Goal: Transaction & Acquisition: Book appointment/travel/reservation

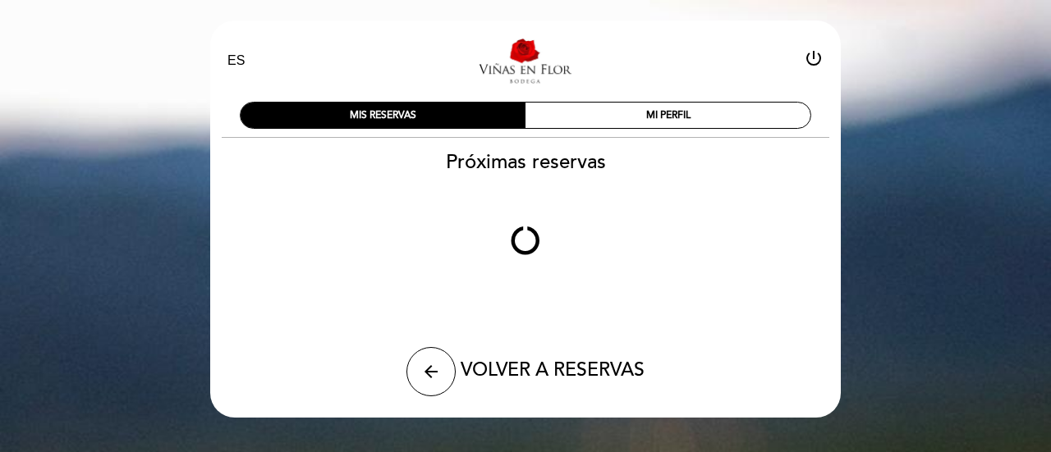
select select "es"
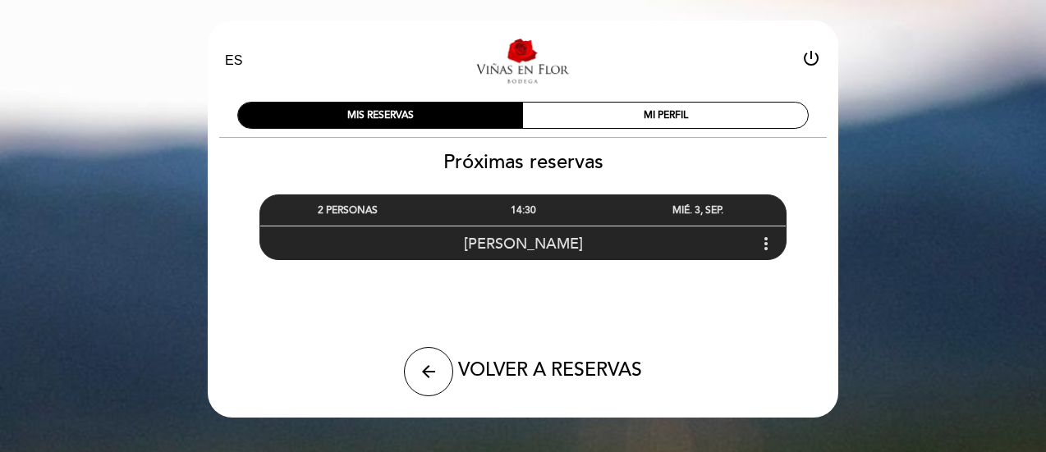
click at [520, 241] on span "[PERSON_NAME]" at bounding box center [523, 244] width 119 height 18
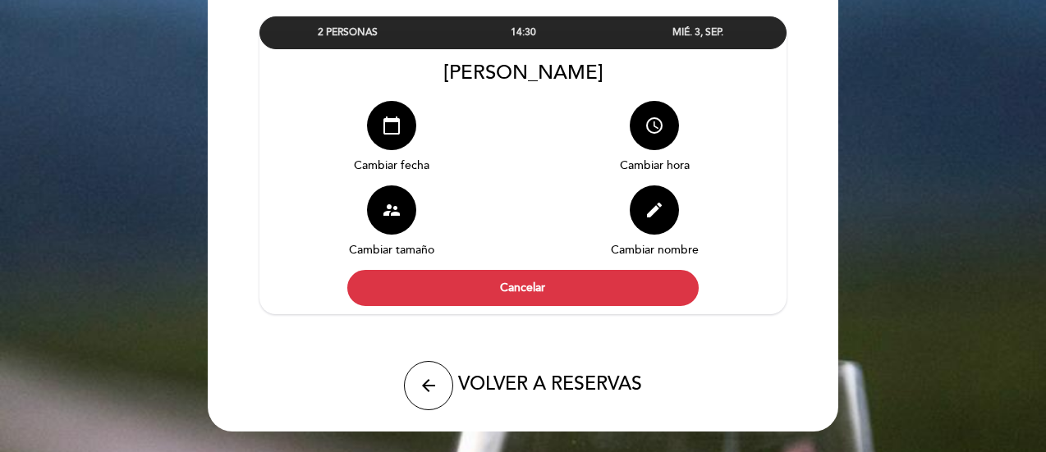
scroll to position [179, 0]
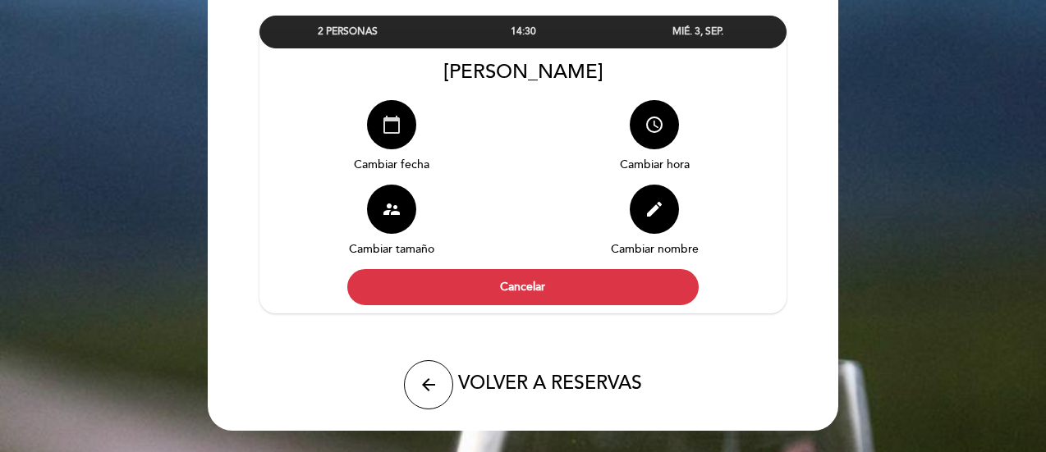
click at [382, 129] on icon "calendar_today" at bounding box center [392, 125] width 20 height 20
select select "es"
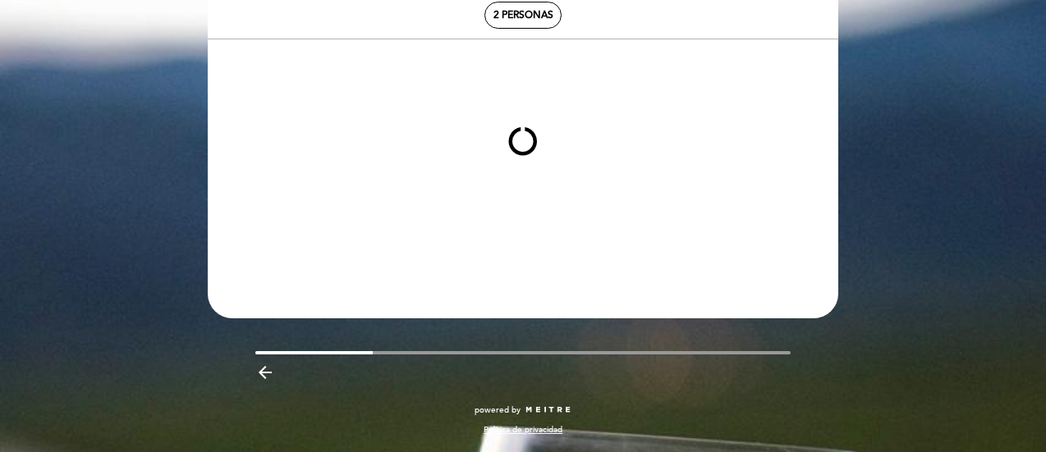
scroll to position [154, 0]
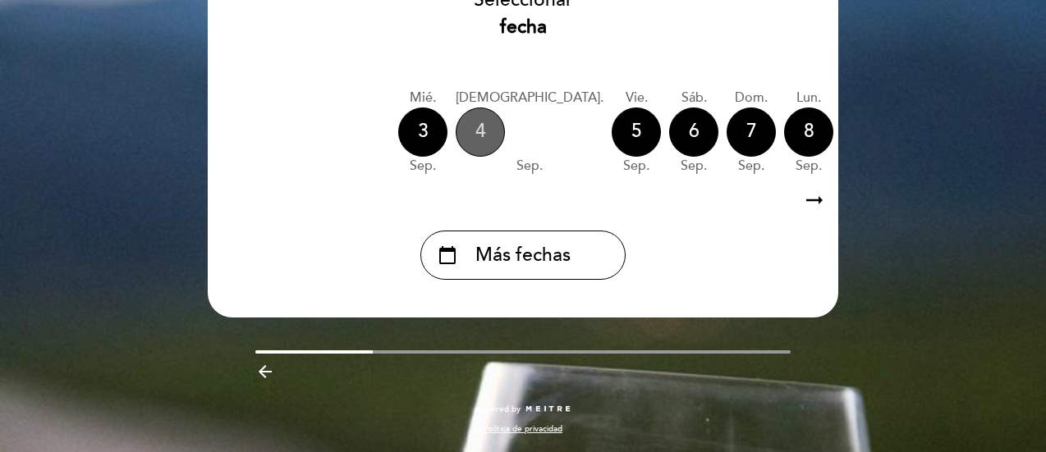
click at [482, 136] on div "4" at bounding box center [480, 132] width 49 height 49
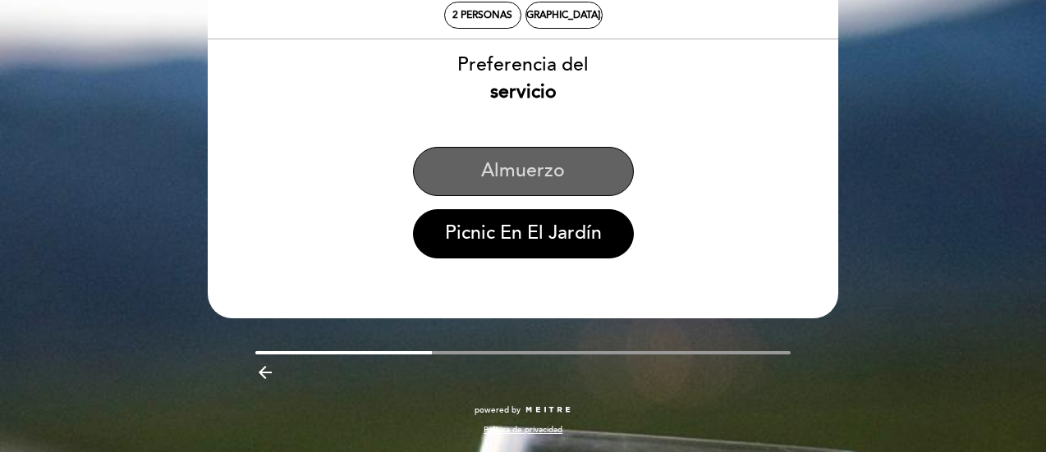
click at [506, 168] on button "Almuerzo" at bounding box center [523, 171] width 221 height 49
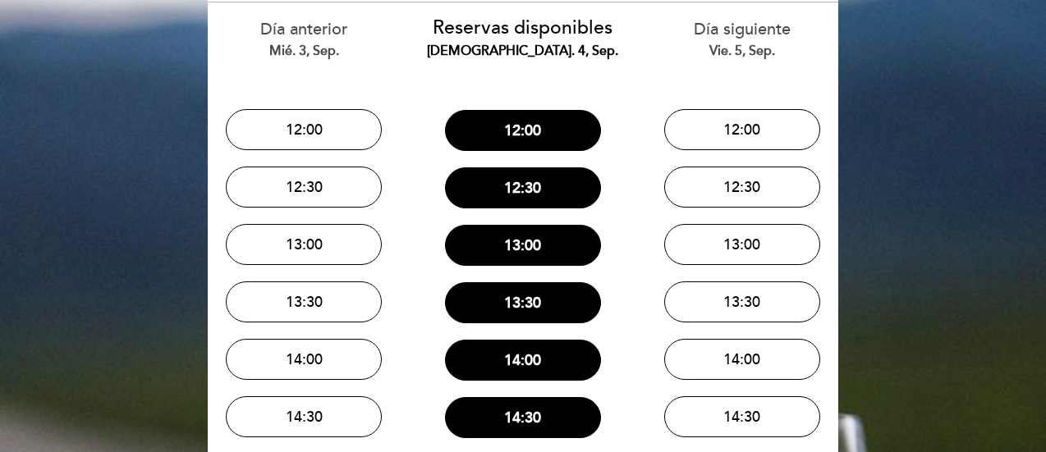
scroll to position [126, 0]
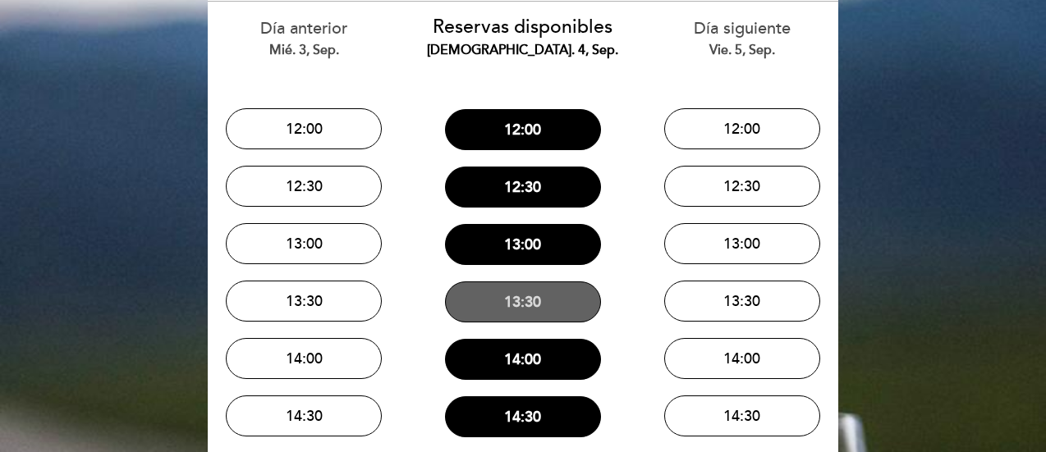
click at [544, 313] on button "13:30" at bounding box center [523, 302] width 156 height 41
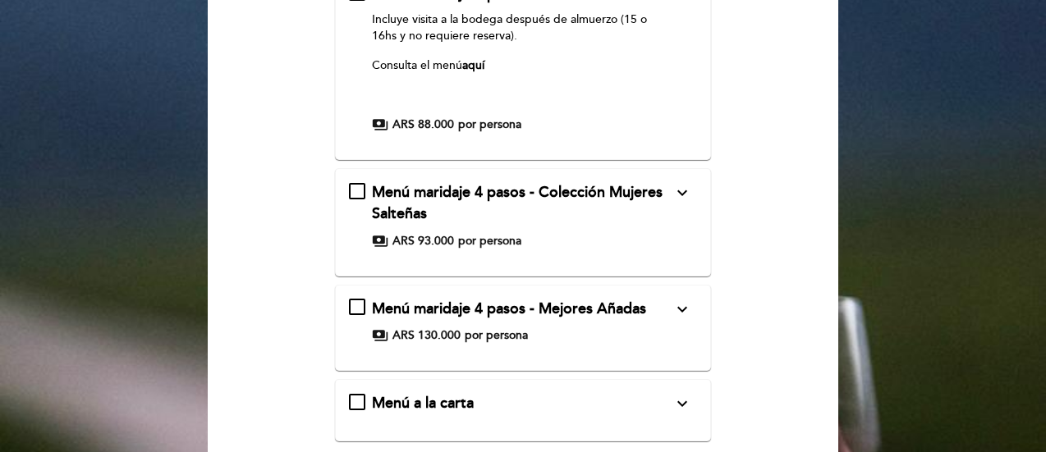
scroll to position [248, 0]
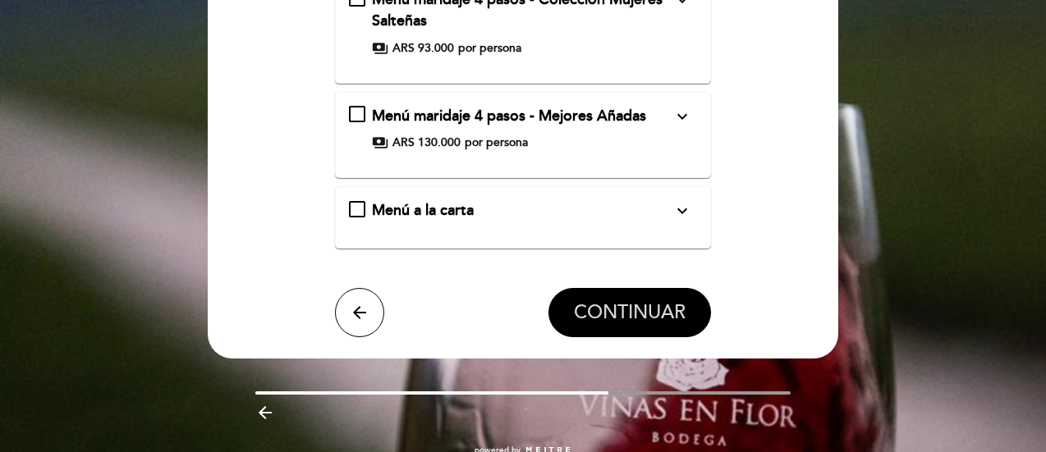
click at [615, 307] on span "CONTINUAR" at bounding box center [630, 312] width 112 height 23
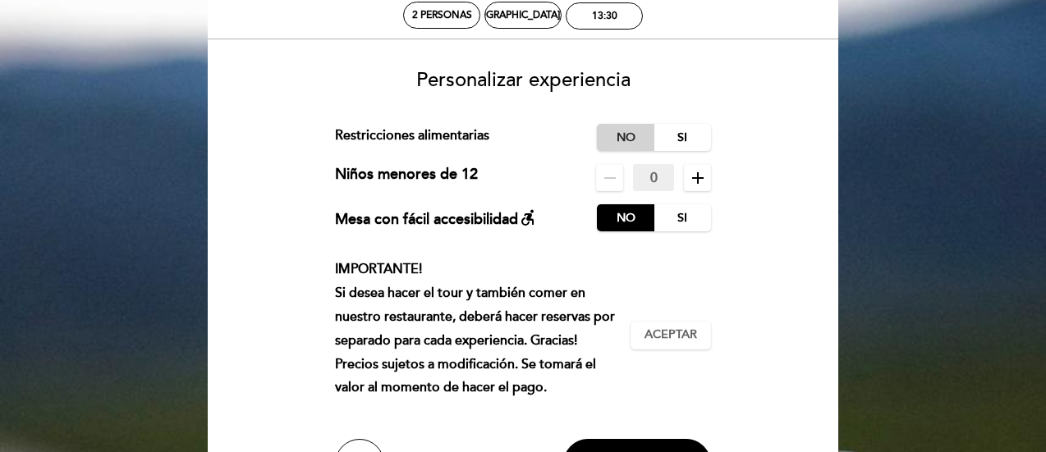
click at [625, 140] on label "No" at bounding box center [625, 137] width 57 height 27
click at [639, 219] on label "No" at bounding box center [625, 217] width 57 height 27
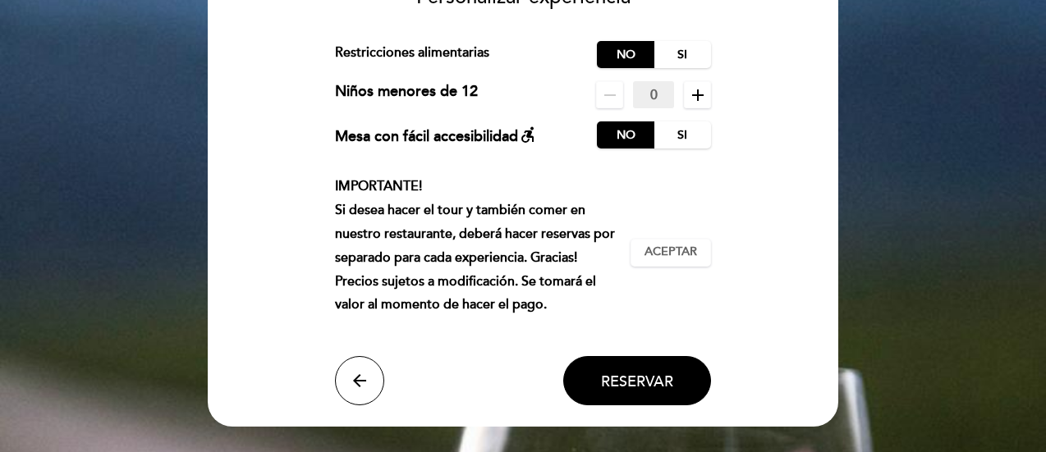
scroll to position [172, 0]
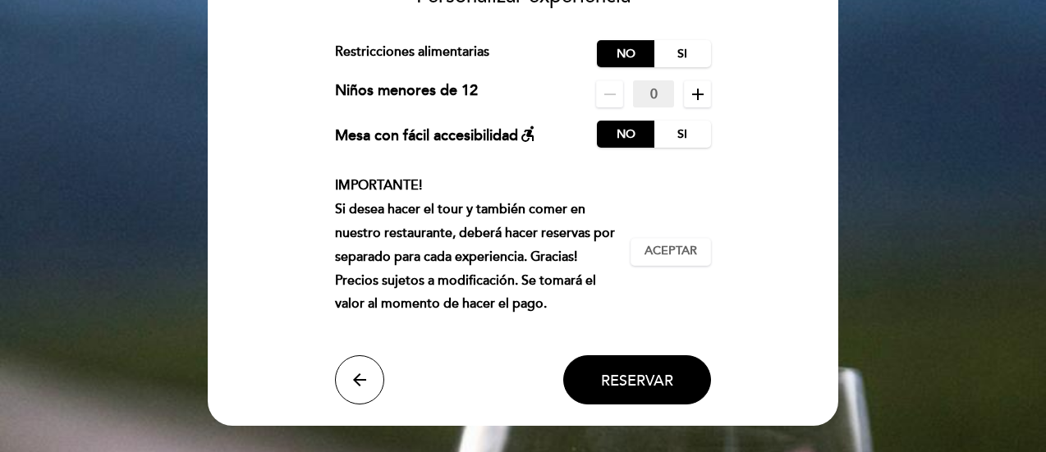
click at [667, 99] on input "0" at bounding box center [653, 93] width 41 height 27
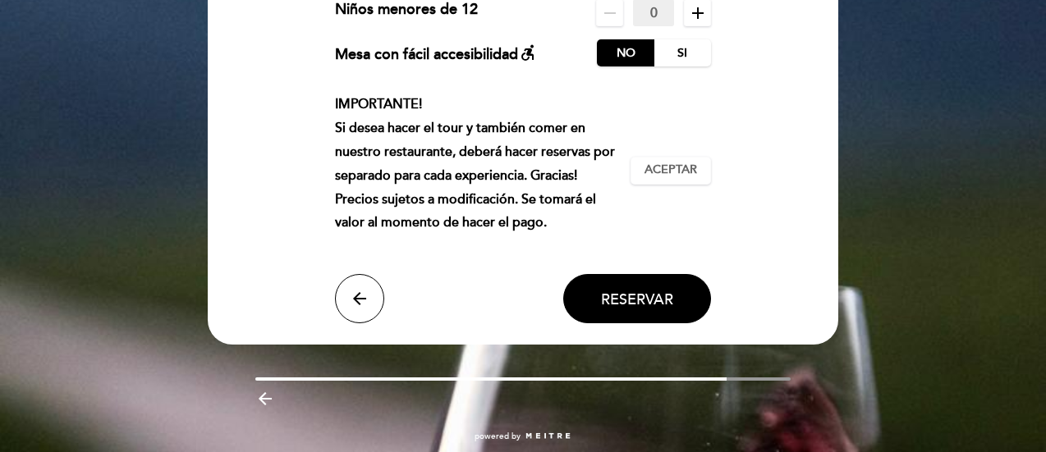
scroll to position [254, 0]
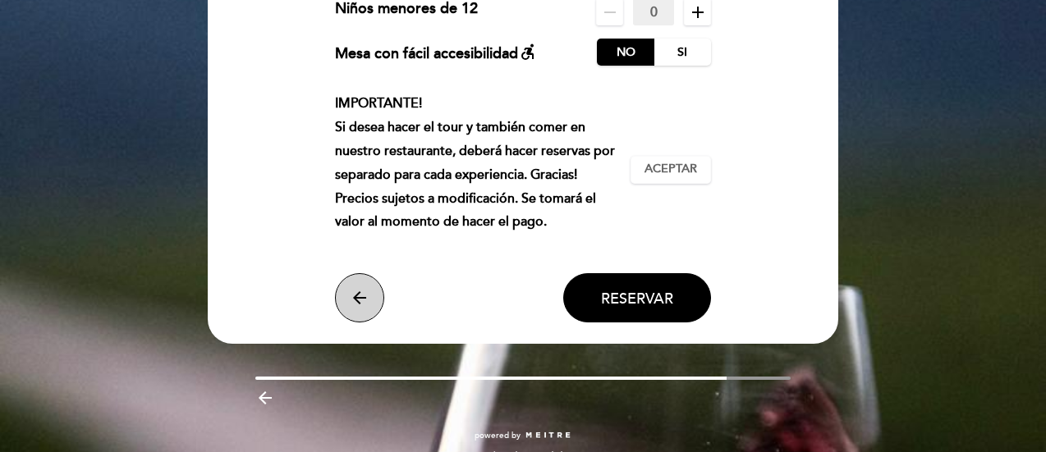
click at [351, 299] on icon "arrow_back" at bounding box center [360, 298] width 20 height 20
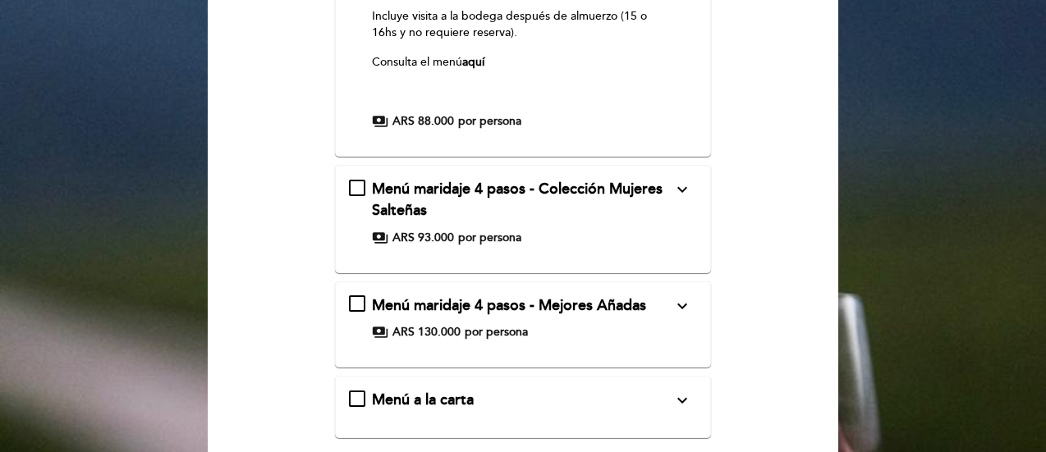
scroll to position [264, 0]
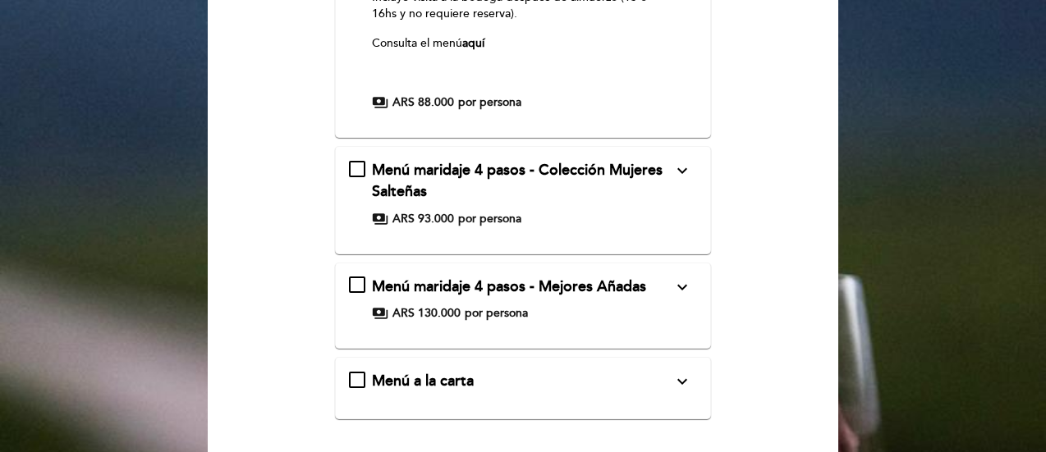
click at [361, 163] on div "Menú maridaje 4 pasos - Colección Mujeres Salteñas expand_more Incluye visita a…" at bounding box center [523, 193] width 349 height 66
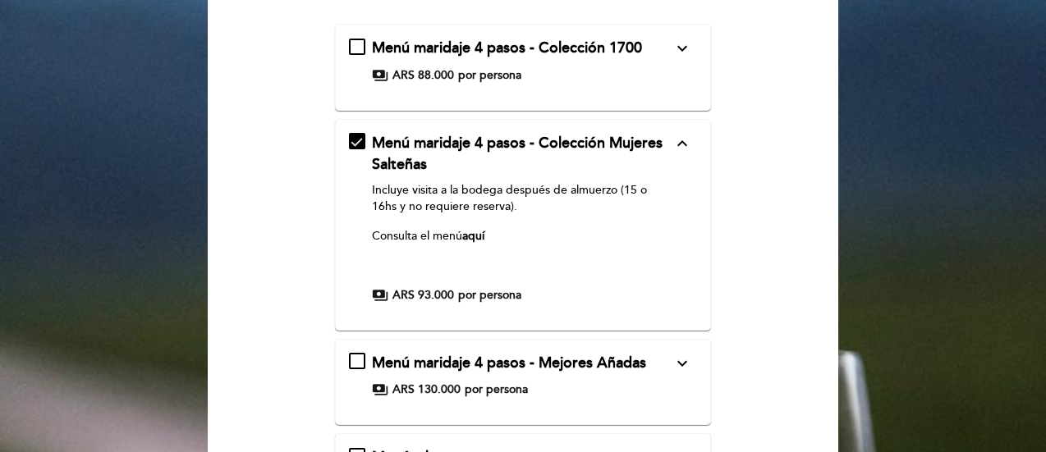
scroll to position [220, 0]
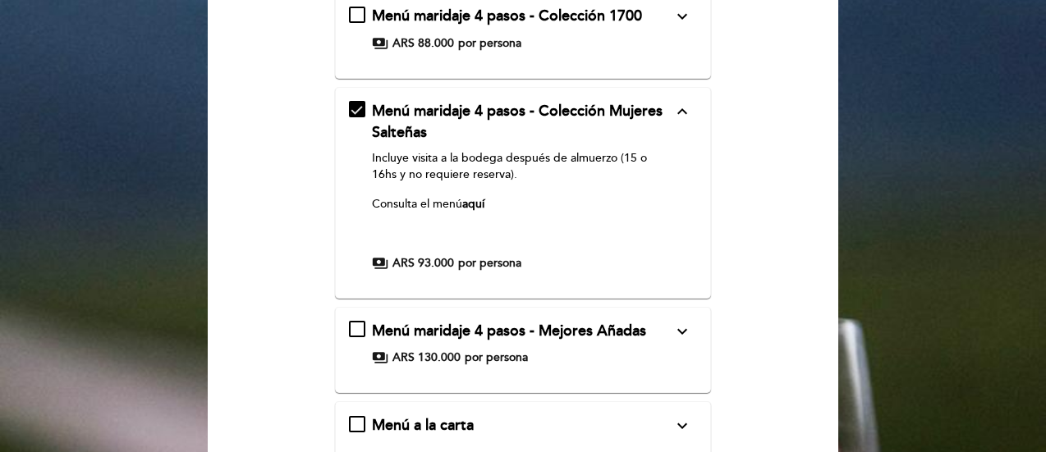
click at [676, 337] on icon "expand_more" at bounding box center [682, 332] width 20 height 20
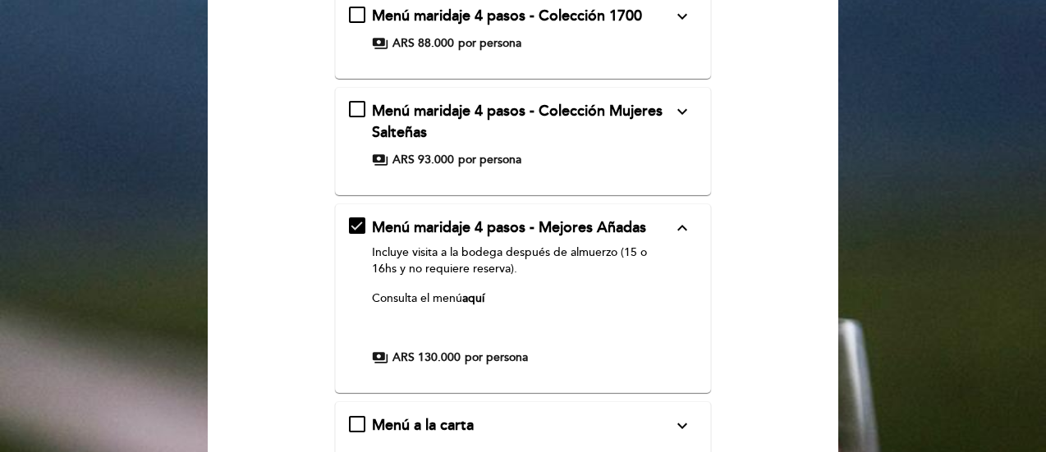
click at [473, 304] on link "aquí" at bounding box center [473, 298] width 22 height 14
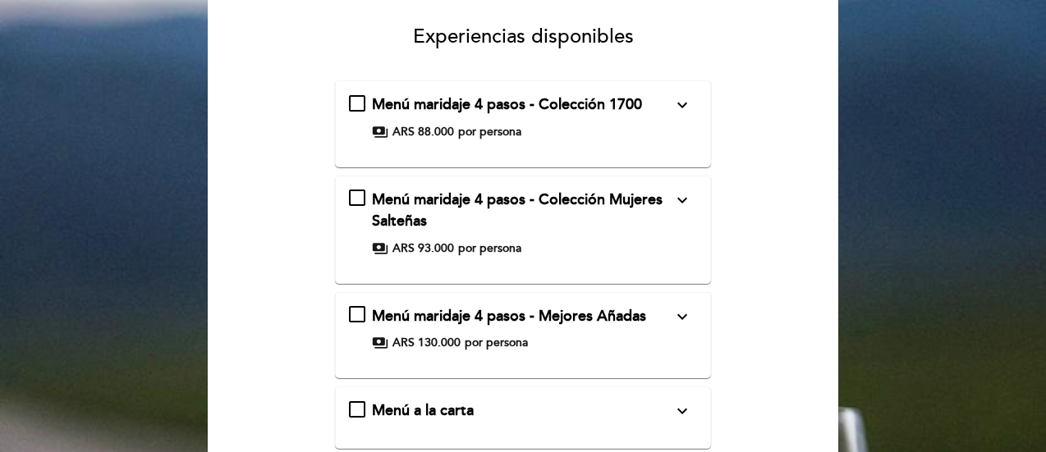
scroll to position [131, 0]
click at [356, 204] on div "Menú maridaje 4 pasos - Colección Mujeres Salteñas expand_more Incluye visita a…" at bounding box center [523, 223] width 349 height 66
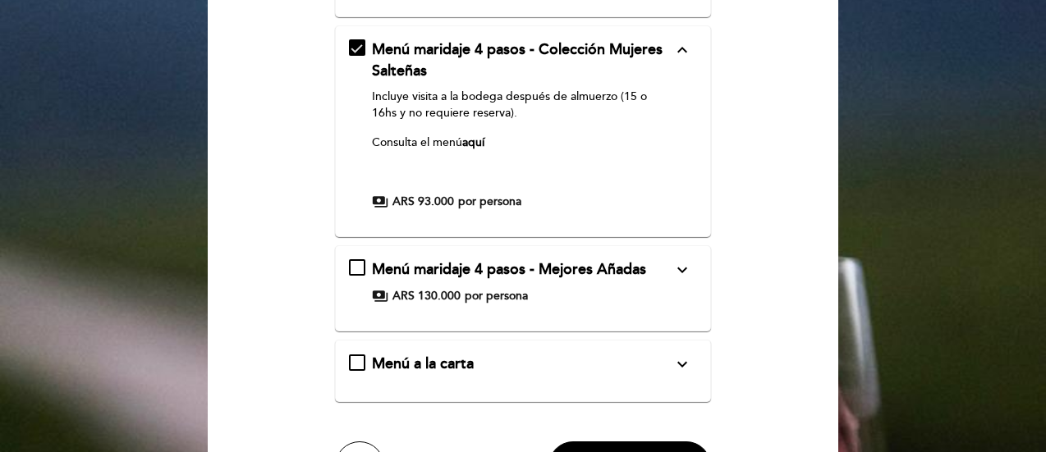
scroll to position [433, 0]
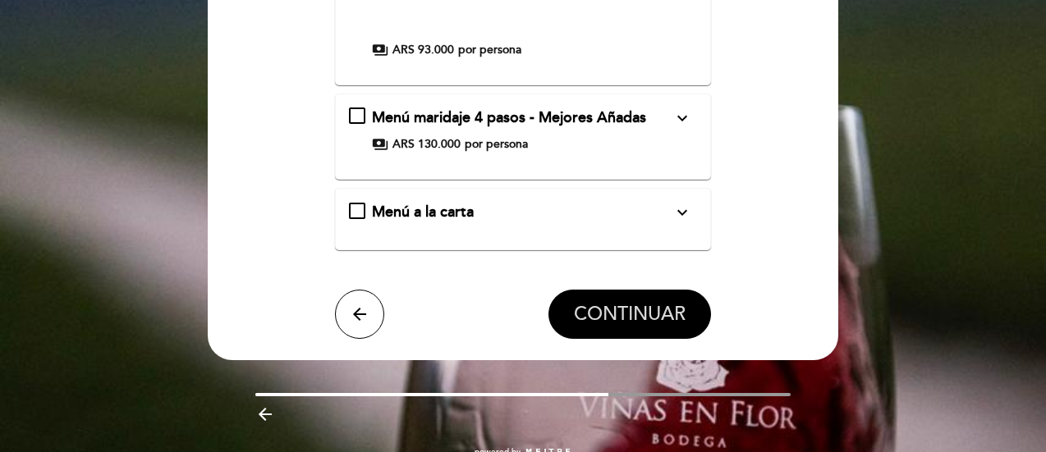
click at [612, 315] on span "CONTINUAR" at bounding box center [630, 314] width 112 height 23
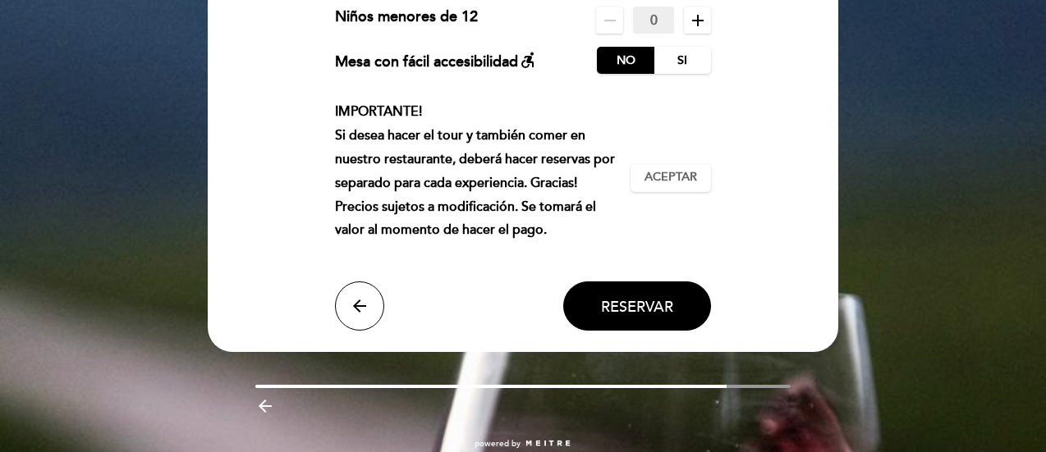
scroll to position [262, 0]
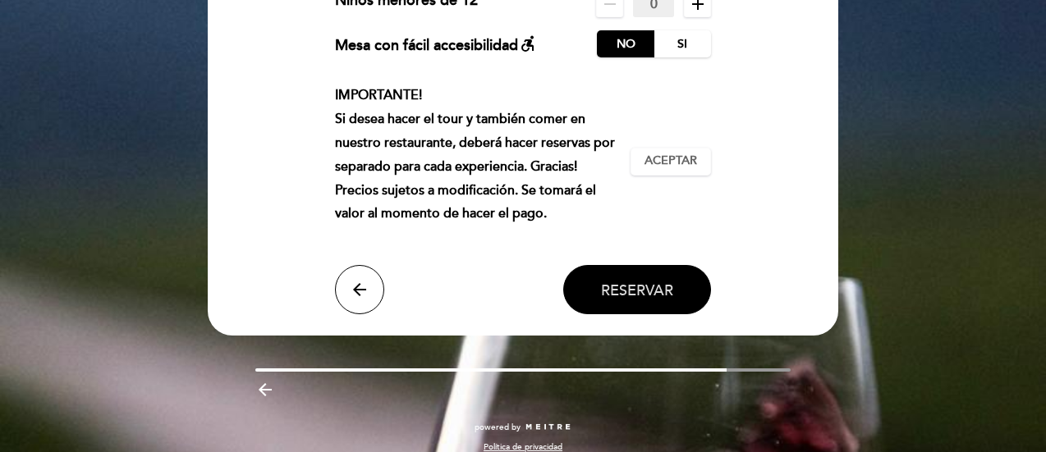
click at [659, 296] on span "Reservar" at bounding box center [637, 290] width 72 height 18
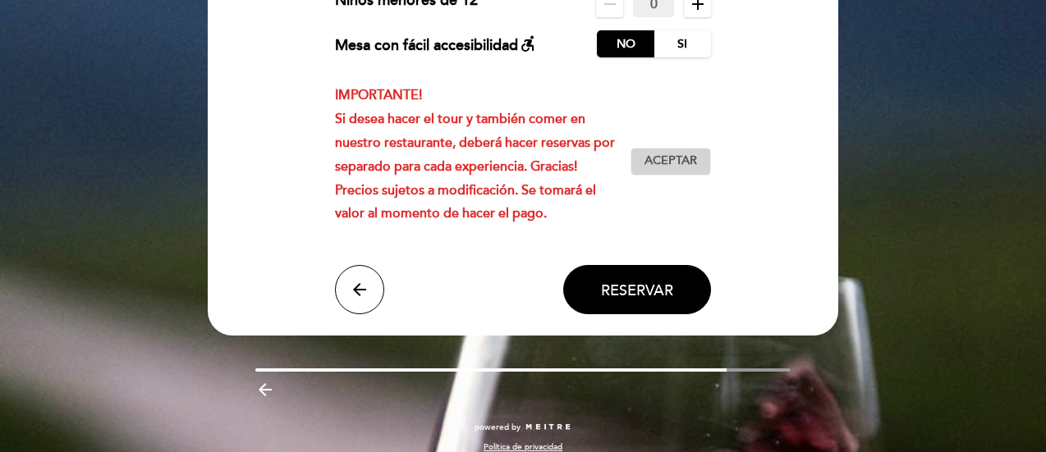
click at [684, 158] on span "Aceptar" at bounding box center [670, 161] width 53 height 17
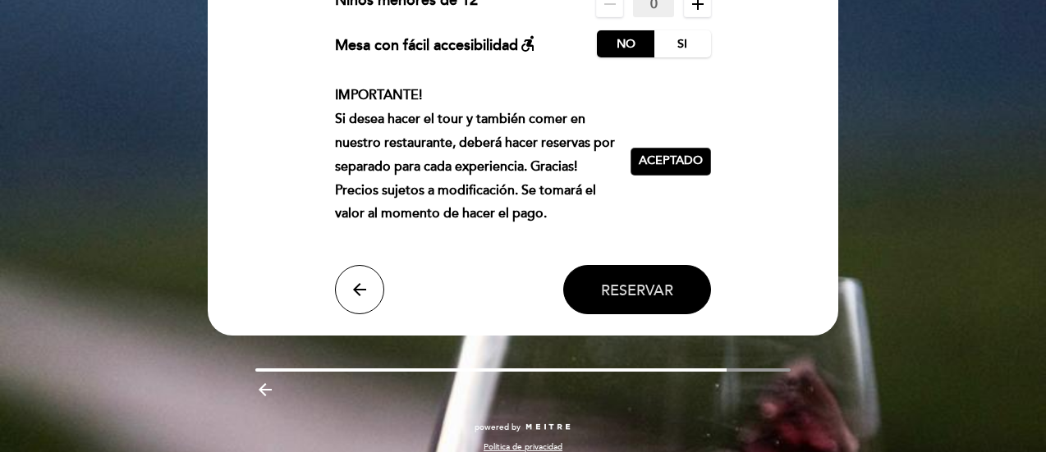
click at [657, 286] on span "Reservar" at bounding box center [637, 290] width 72 height 18
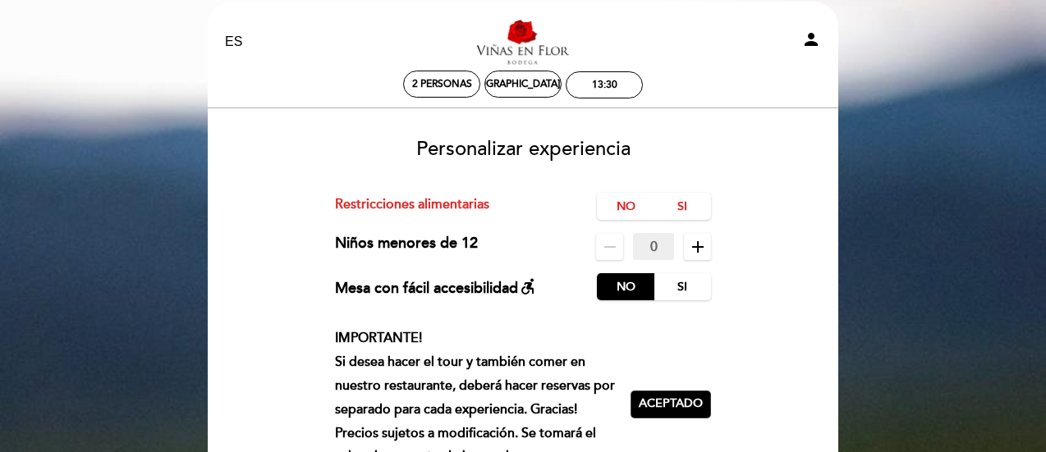
scroll to position [121, 0]
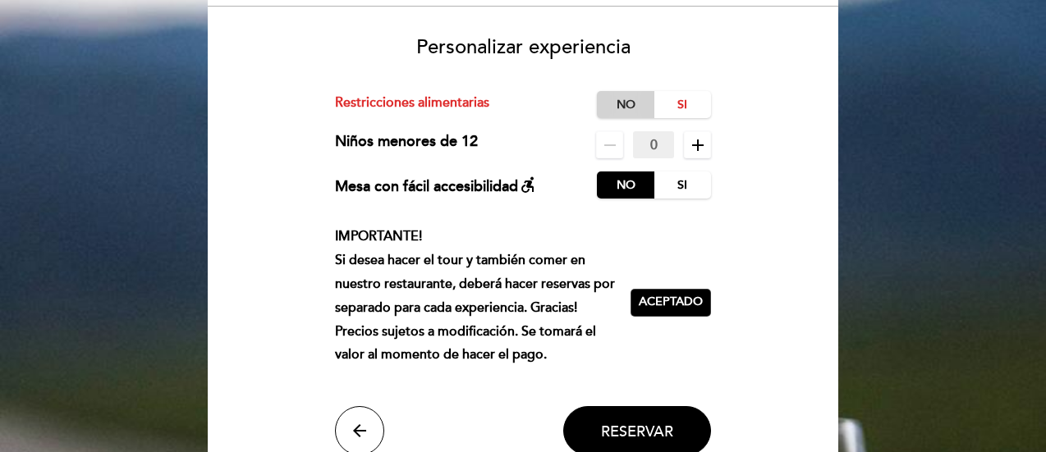
click at [616, 93] on label "No" at bounding box center [625, 104] width 57 height 27
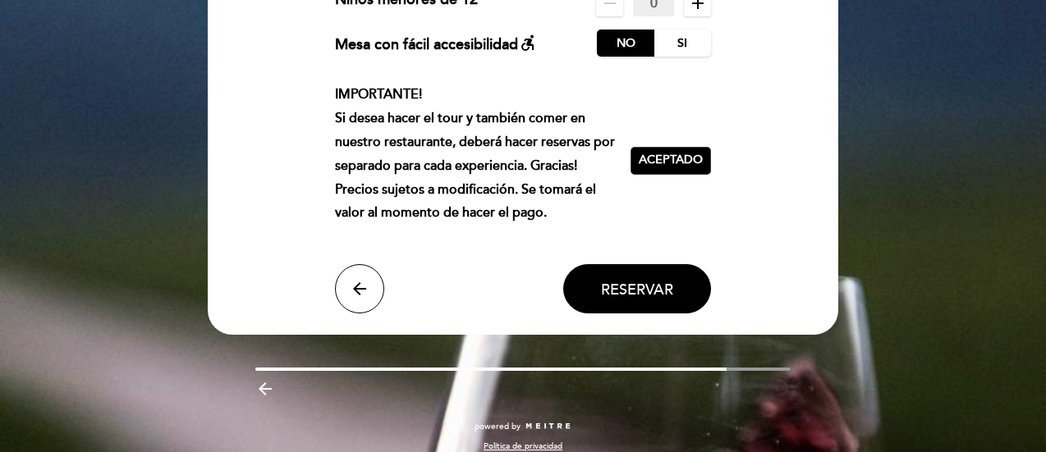
scroll to position [265, 0]
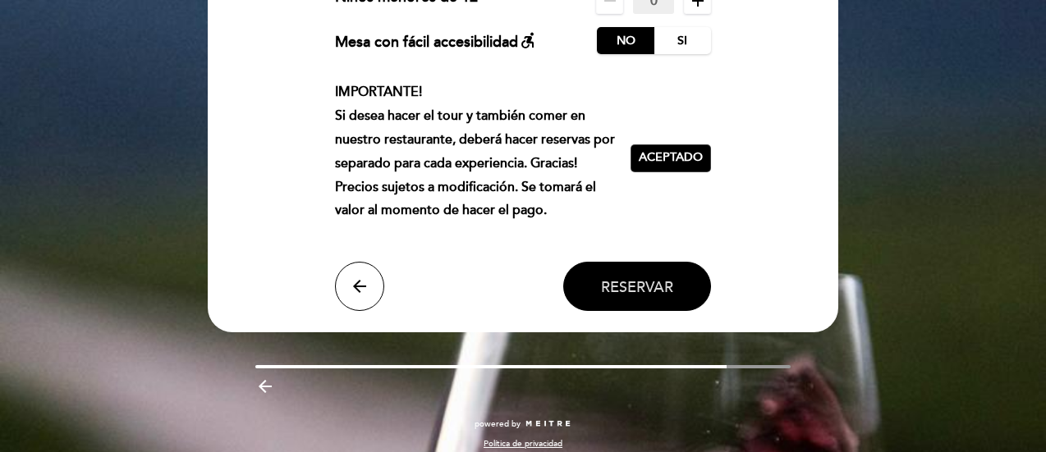
click at [633, 290] on span "Reservar" at bounding box center [637, 286] width 72 height 18
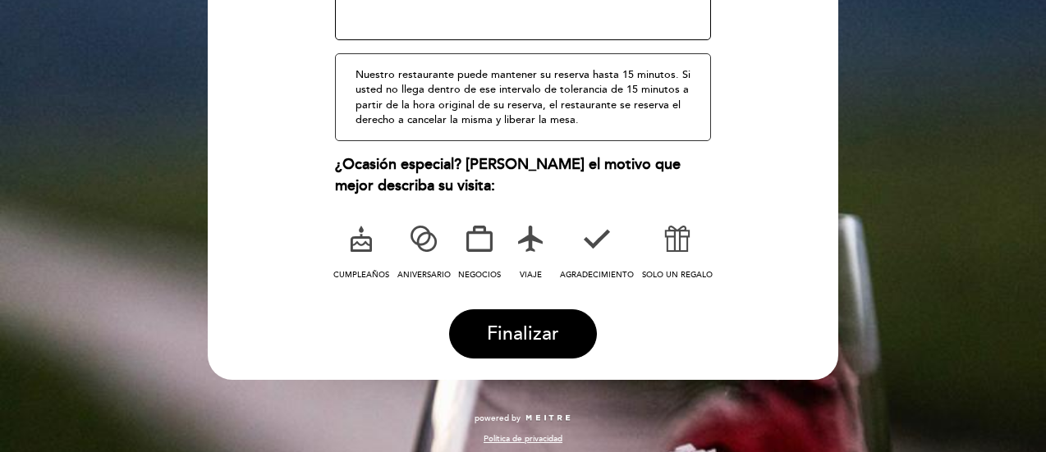
scroll to position [326, 0]
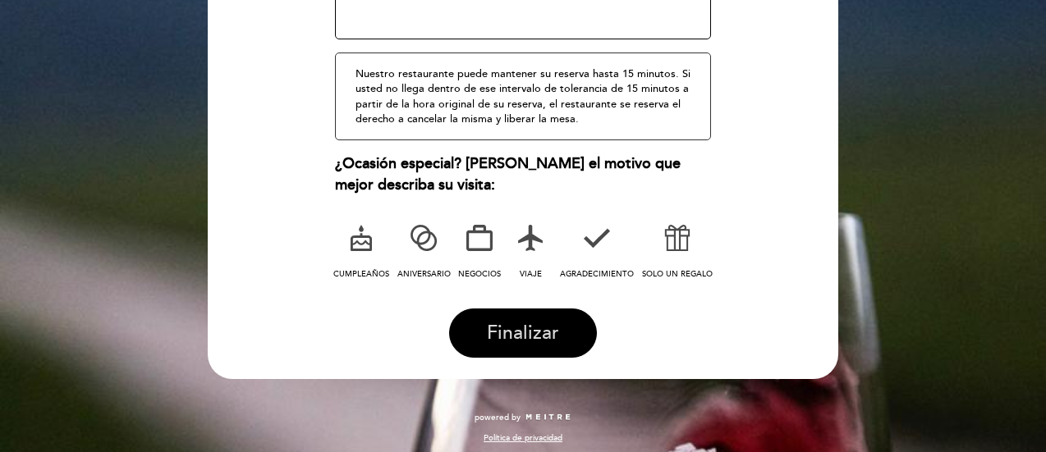
click at [561, 328] on button "Finalizar" at bounding box center [523, 333] width 148 height 49
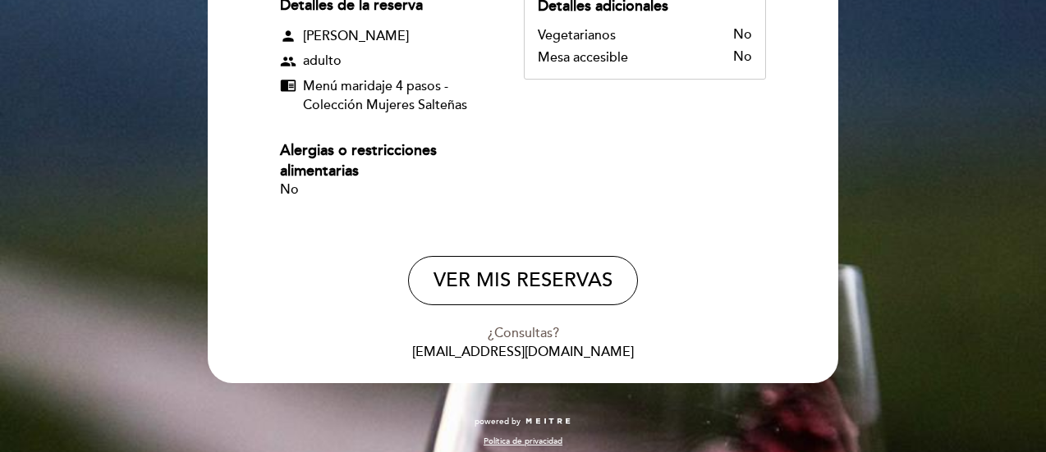
scroll to position [286, 0]
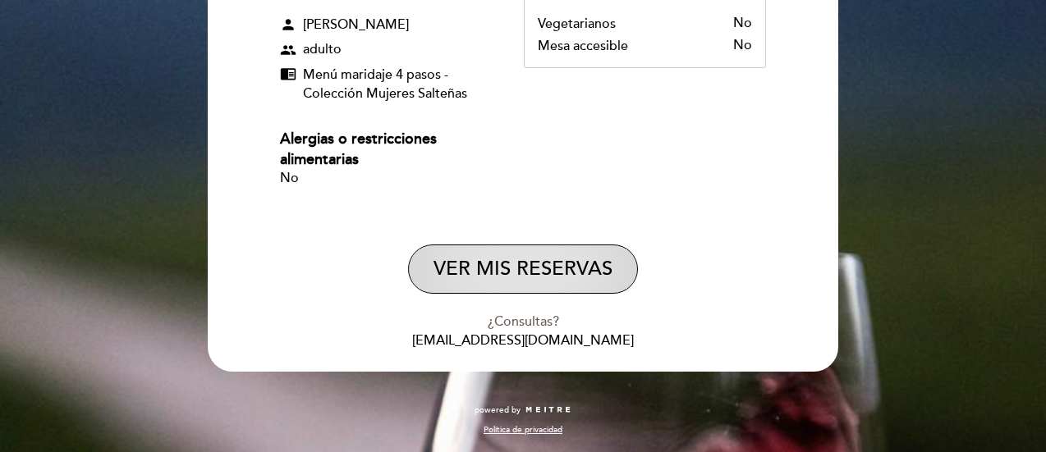
click at [481, 280] on button "VER MIS RESERVAS" at bounding box center [523, 269] width 230 height 49
select select "es"
